Goal: Check status: Check status

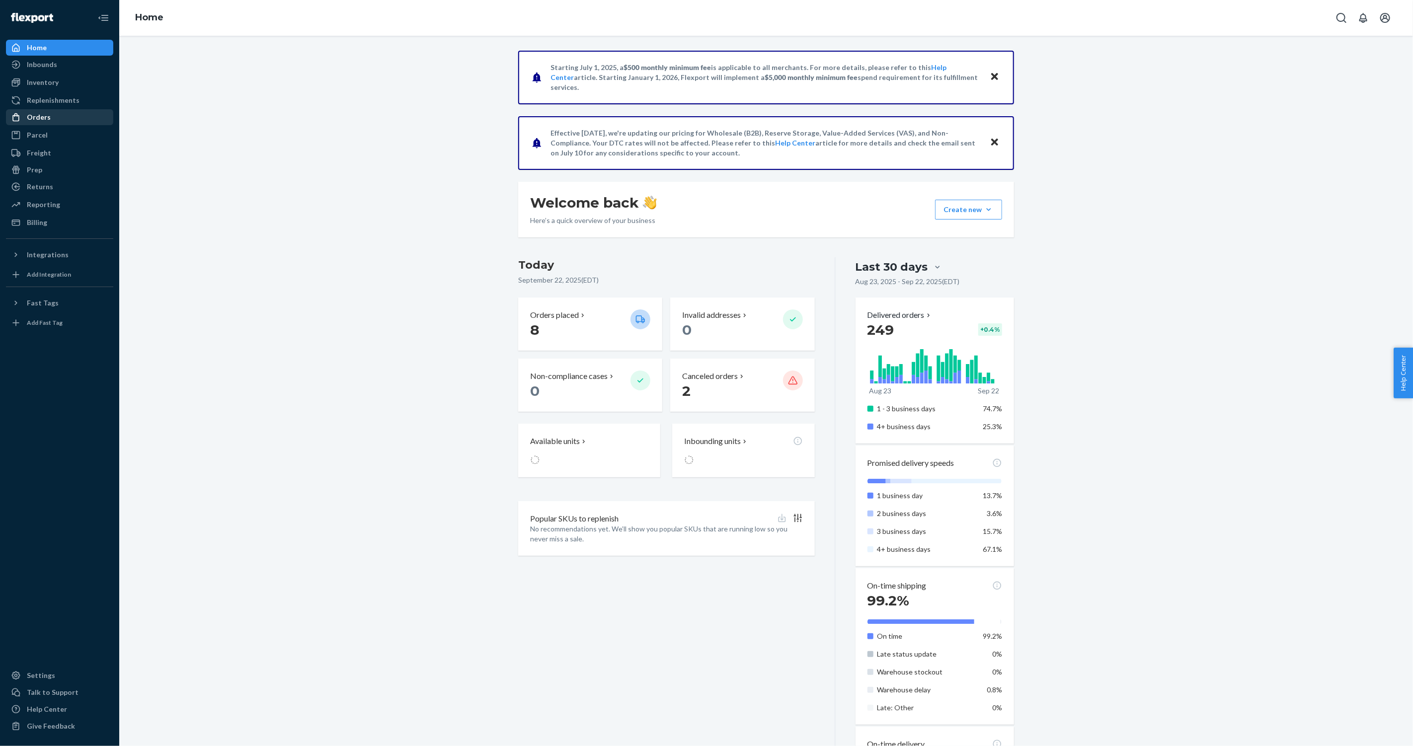
click at [67, 115] on div "Orders" at bounding box center [59, 117] width 105 height 14
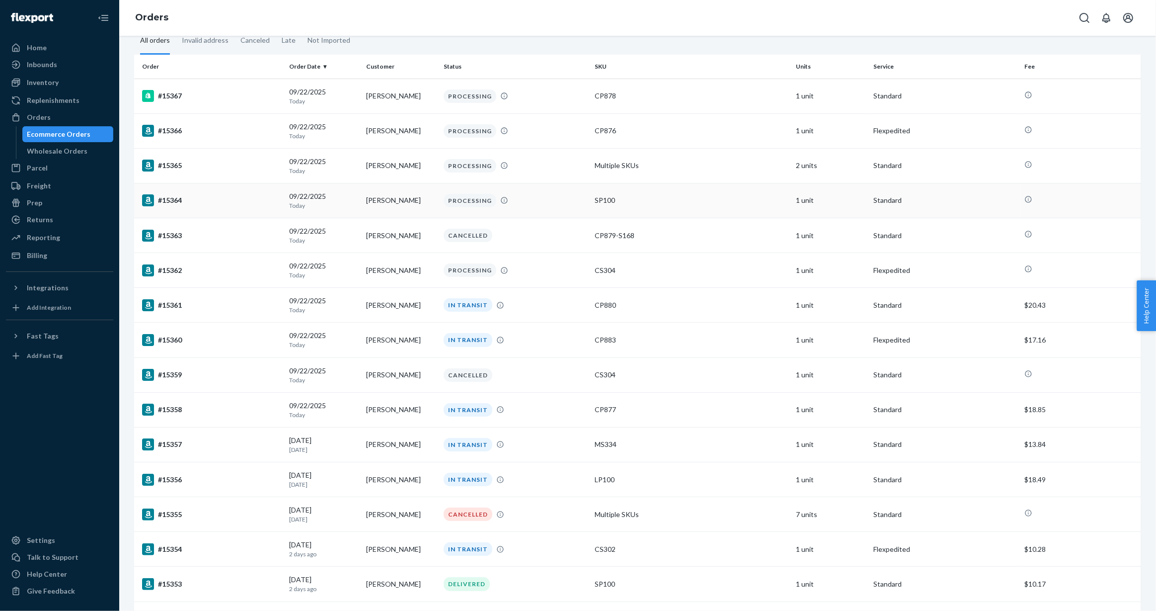
scroll to position [8, 0]
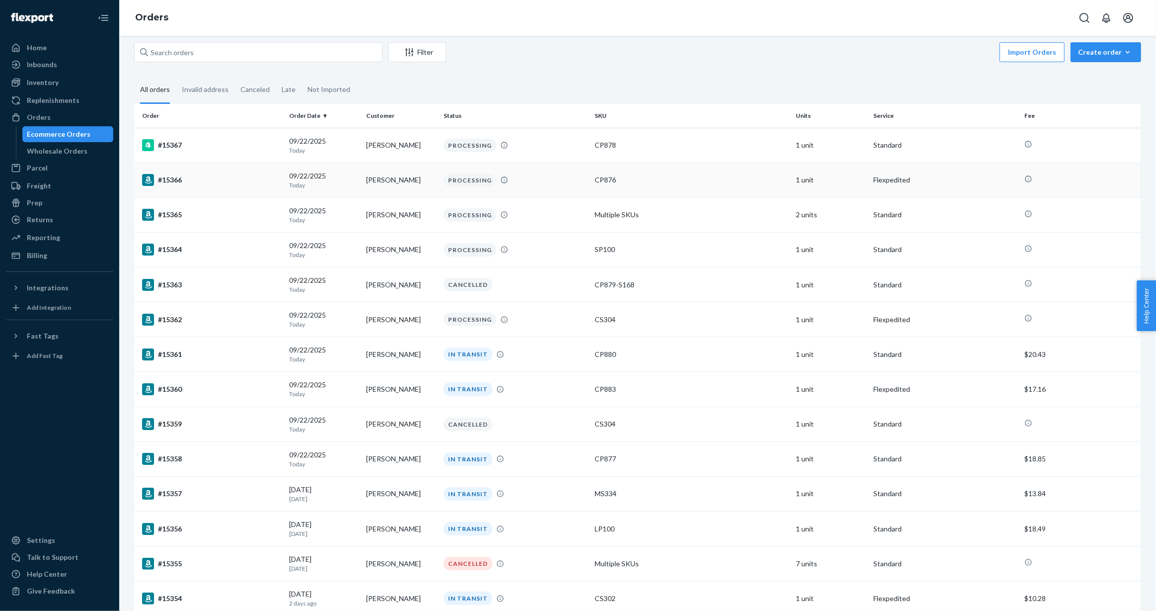
click at [173, 178] on div "#15366" at bounding box center [211, 180] width 139 height 12
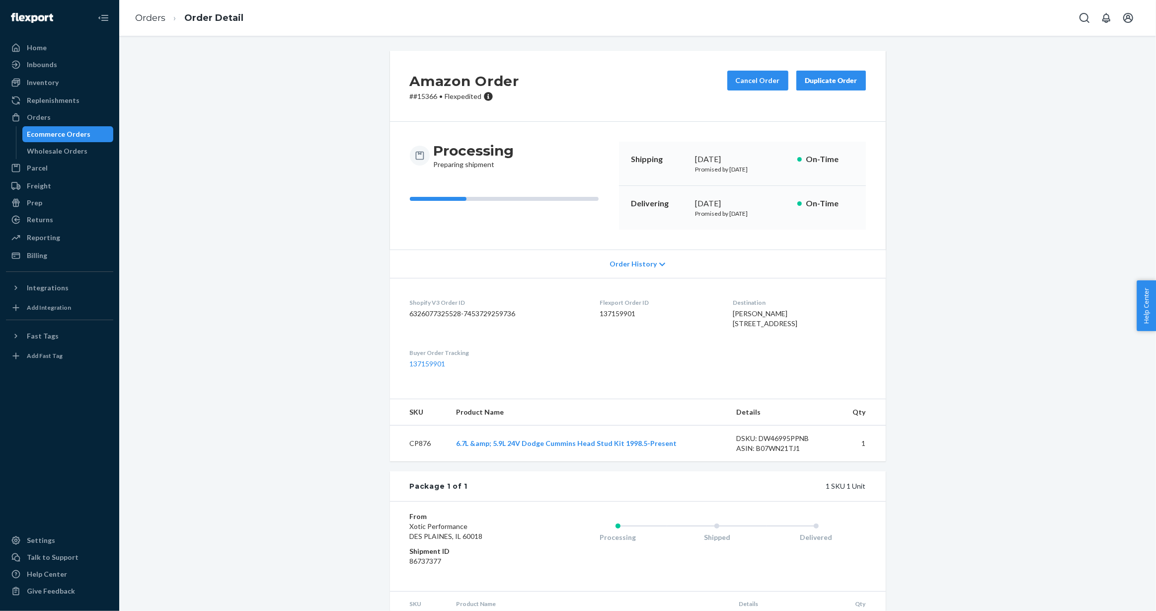
click at [76, 133] on div "Ecommerce Orders" at bounding box center [59, 134] width 64 height 10
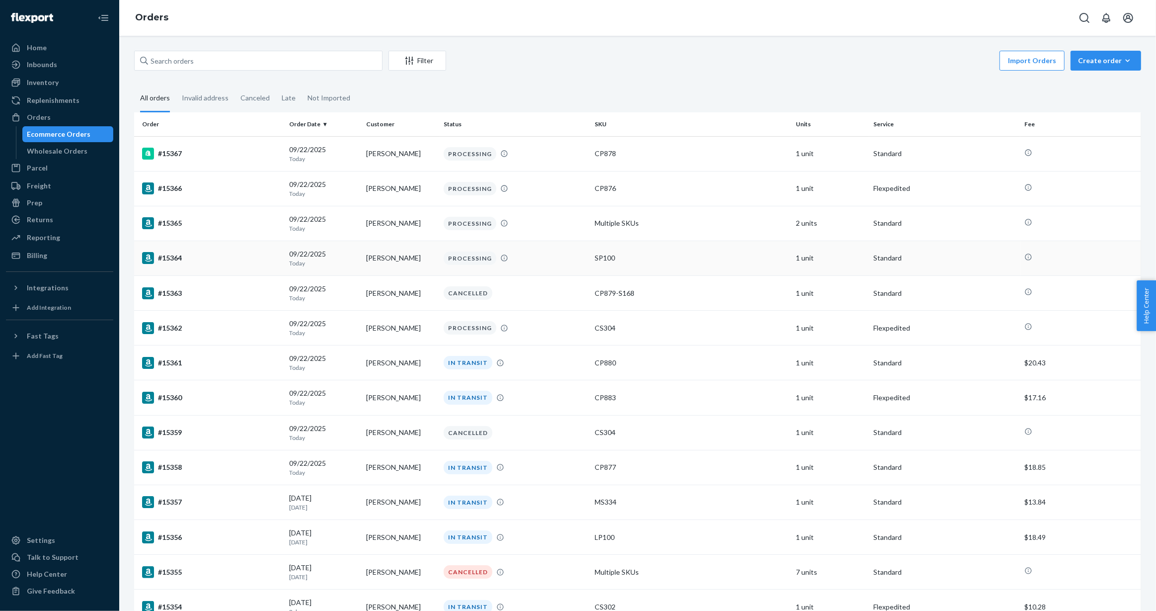
scroll to position [127, 0]
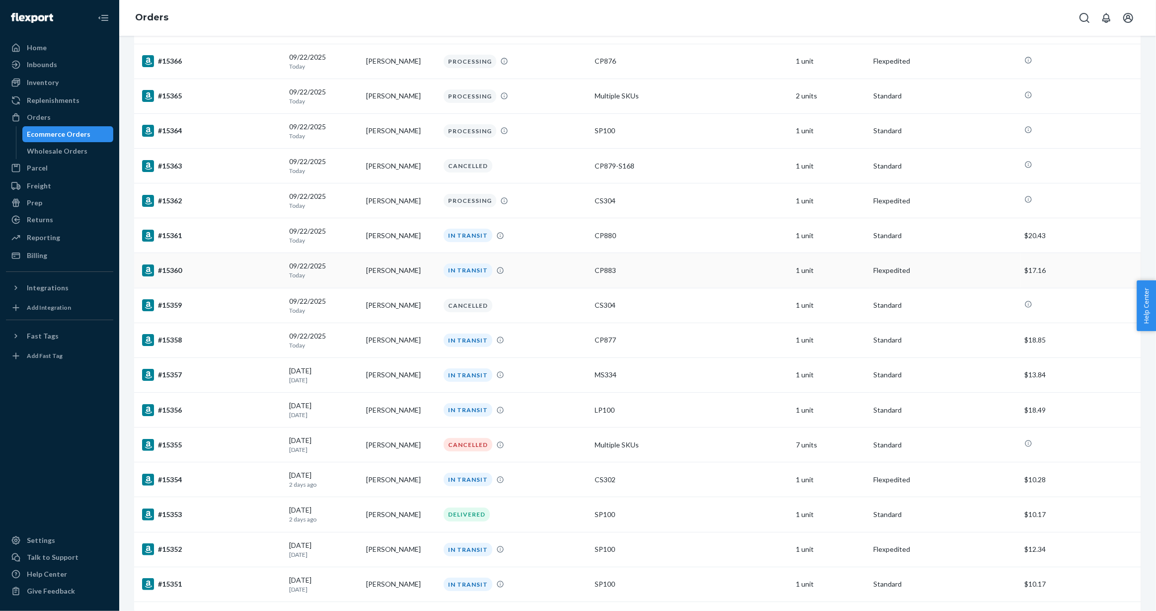
click at [162, 272] on div "#15360" at bounding box center [211, 270] width 139 height 12
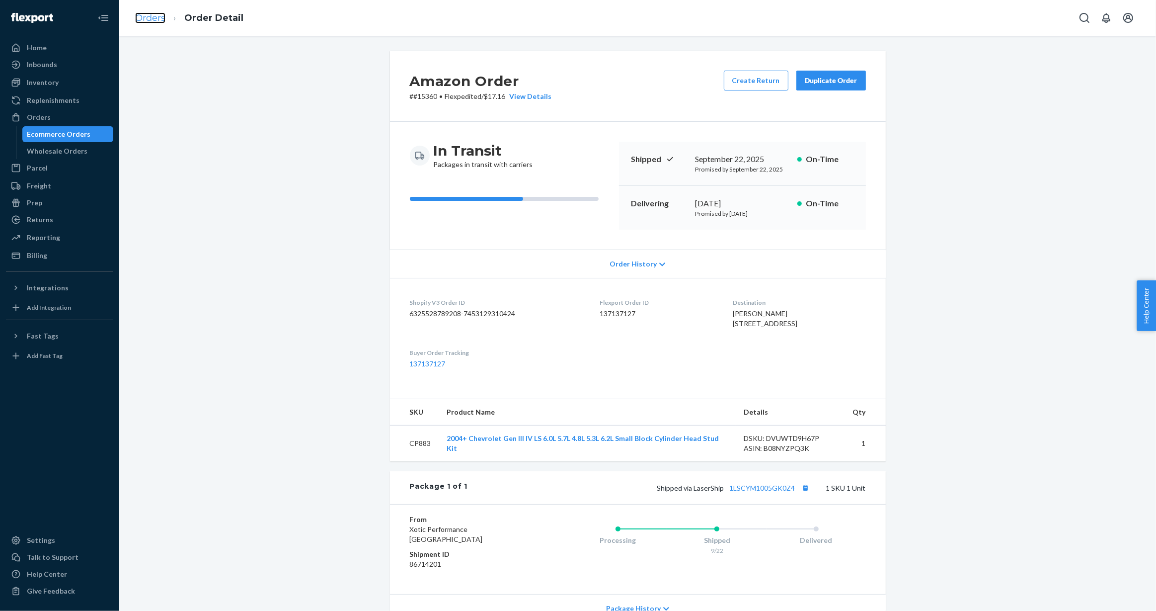
click at [146, 19] on link "Orders" at bounding box center [150, 17] width 30 height 11
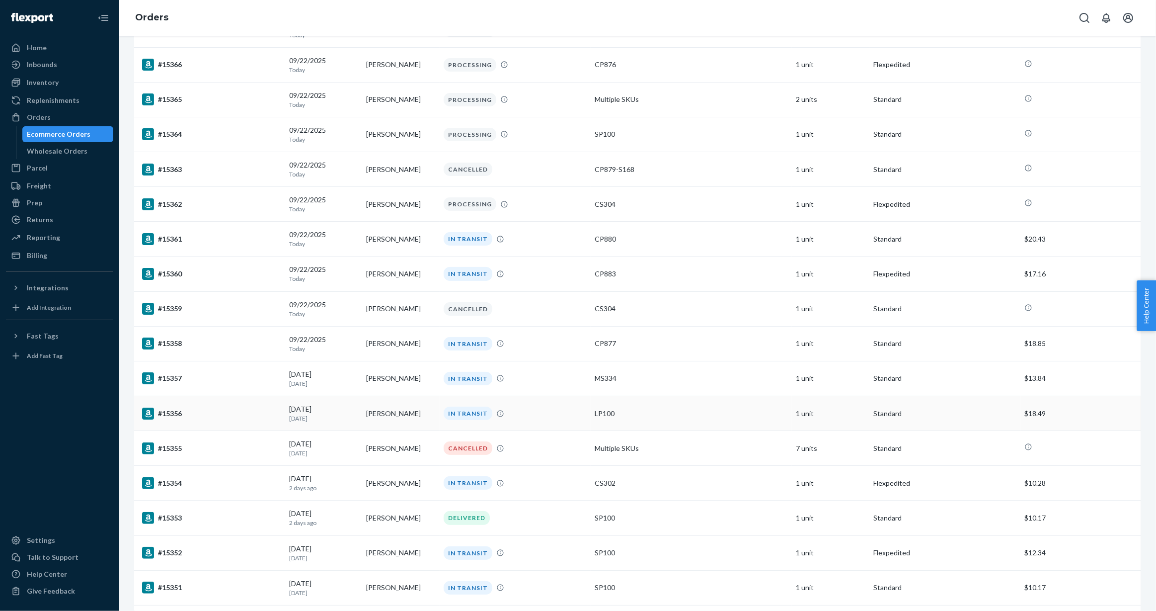
scroll to position [156, 0]
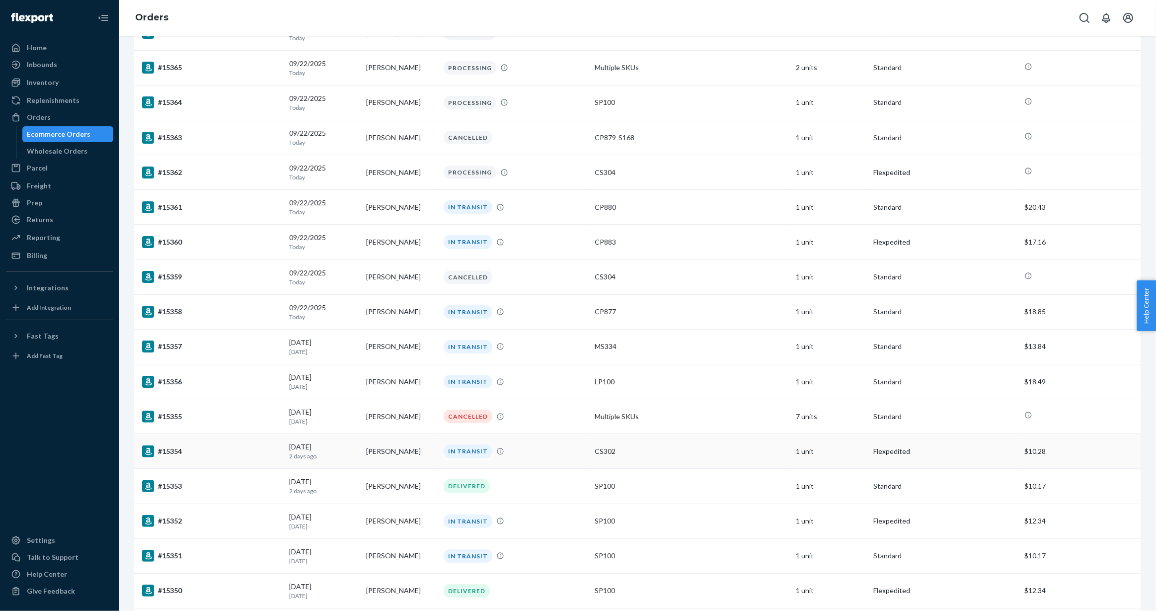
click at [169, 450] on div "#15354" at bounding box center [211, 451] width 139 height 12
